Goal: Find specific page/section: Find specific page/section

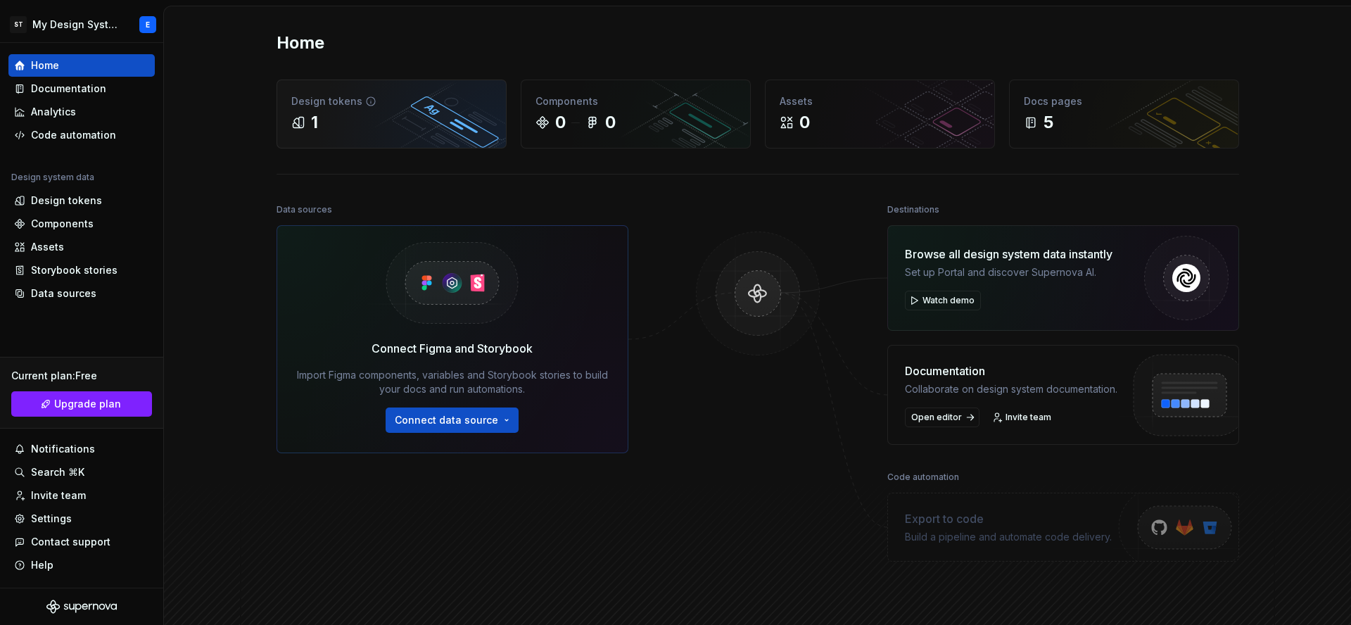
click at [326, 130] on div "1" at bounding box center [391, 122] width 201 height 23
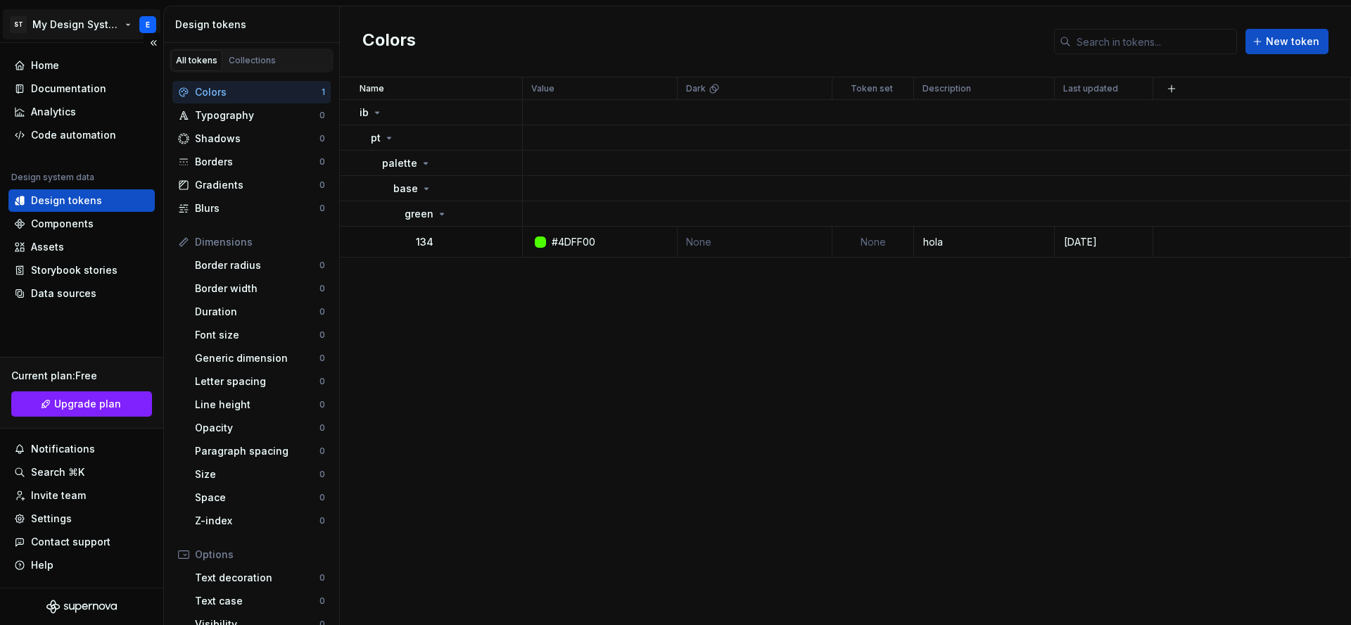
click at [144, 25] on html "ST My Design System E Home Documentation Analytics Code automation Design syste…" at bounding box center [675, 312] width 1351 height 625
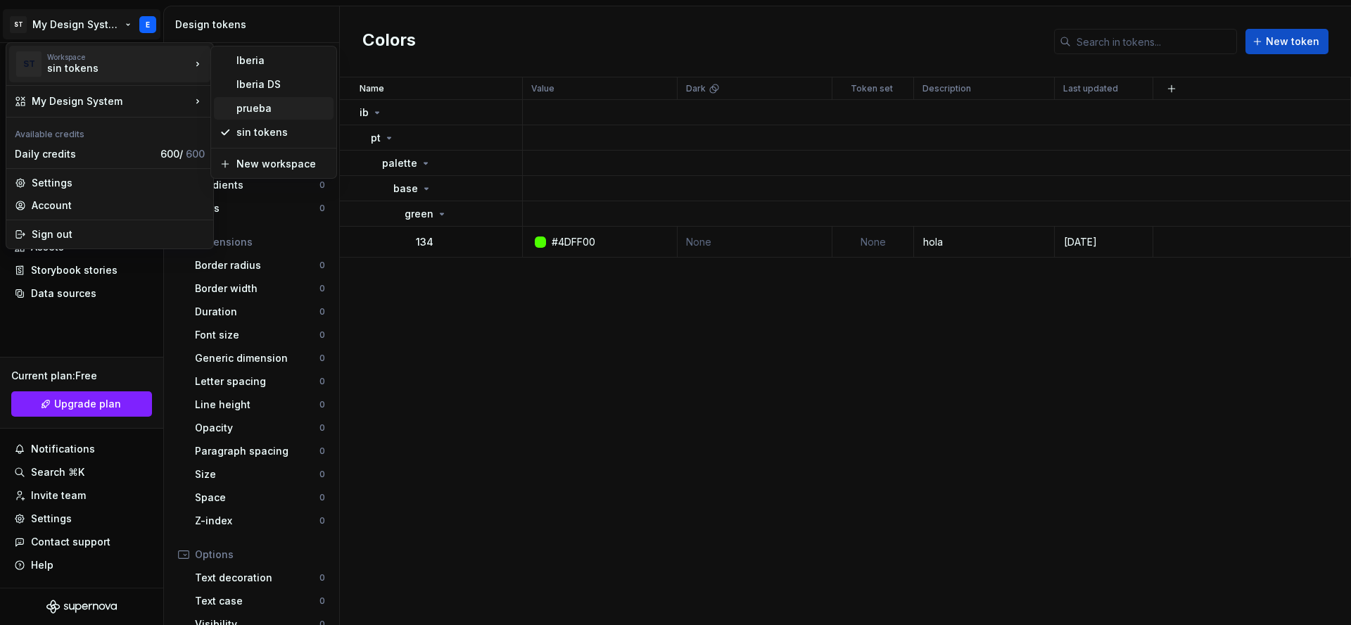
click at [239, 102] on div "prueba" at bounding box center [281, 108] width 91 height 14
